Goal: Task Accomplishment & Management: Manage account settings

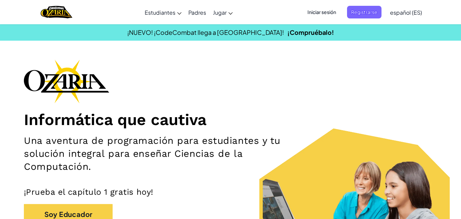
click at [331, 12] on span "Iniciar sesión" at bounding box center [321, 12] width 37 height 13
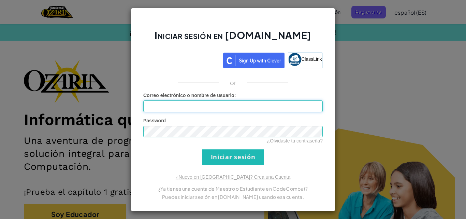
click at [199, 108] on input "Correo electrónico o nombre de usuario :" at bounding box center [232, 106] width 179 height 12
type input "[EMAIL_ADDRESS][DOMAIN_NAME]"
click at [202, 149] on input "Iniciar sesión" at bounding box center [233, 156] width 62 height 15
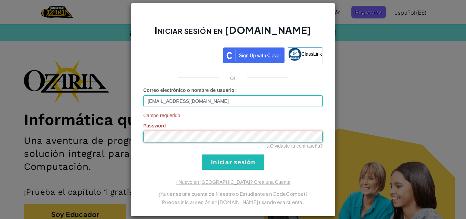
click at [202, 154] on input "Iniciar sesión" at bounding box center [233, 161] width 62 height 15
